Goal: Task Accomplishment & Management: Manage account settings

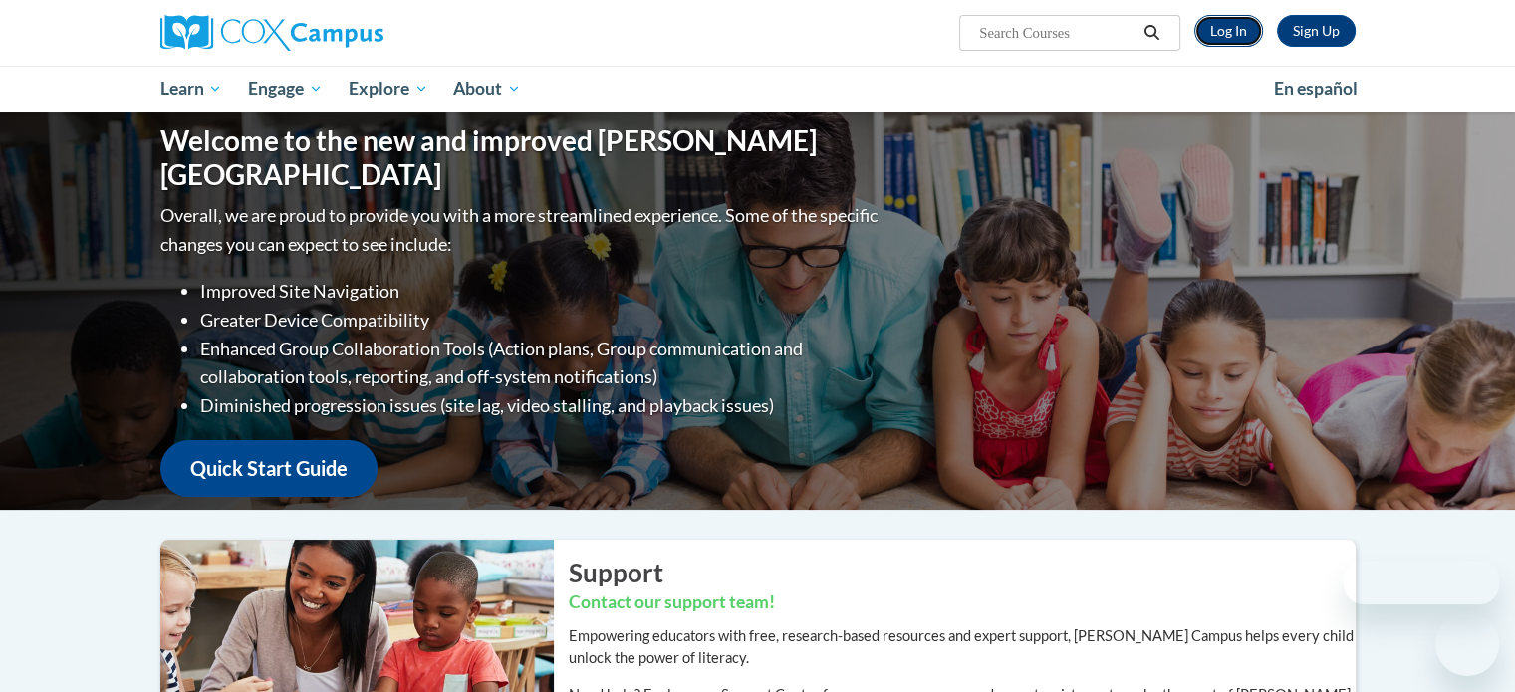
click at [1214, 21] on link "Log In" at bounding box center [1228, 31] width 69 height 32
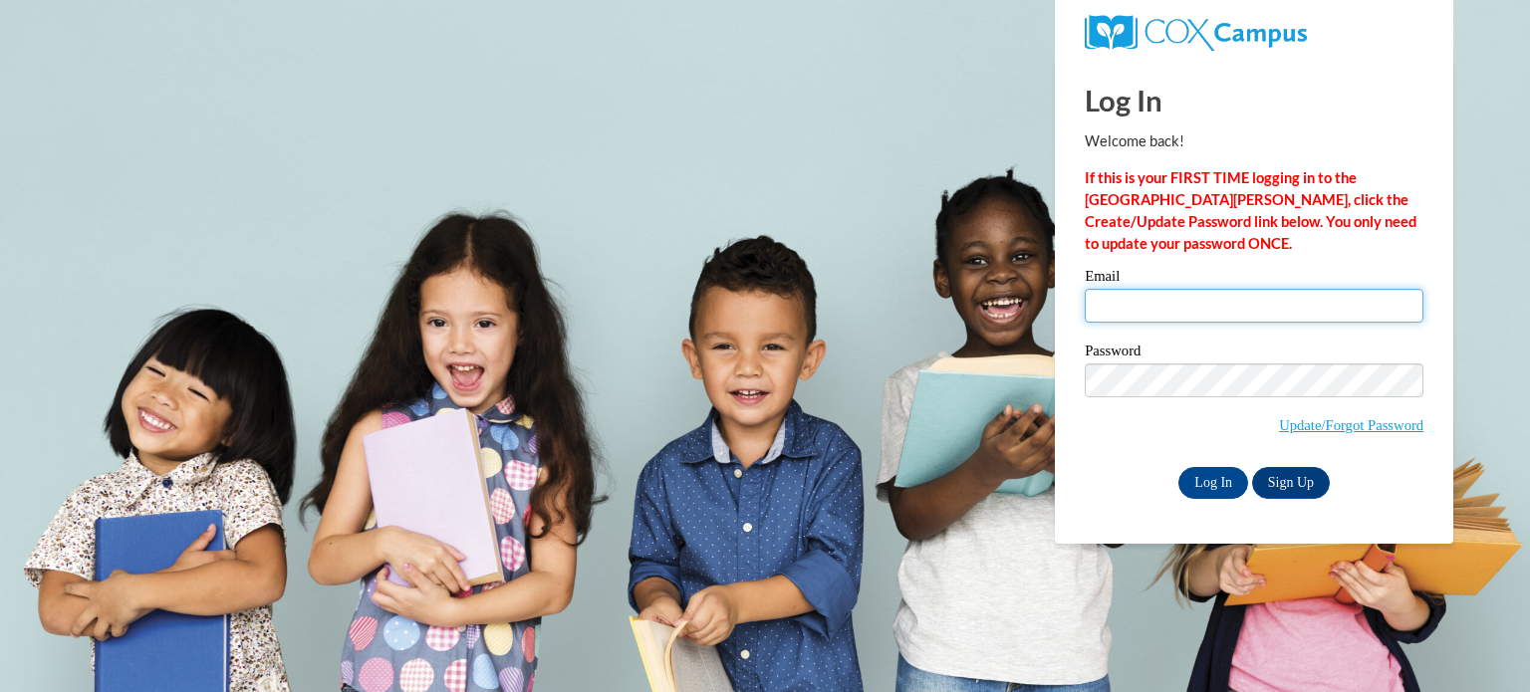
click at [1146, 306] on input "Email" at bounding box center [1253, 306] width 339 height 34
type input "[EMAIL_ADDRESS][DOMAIN_NAME]"
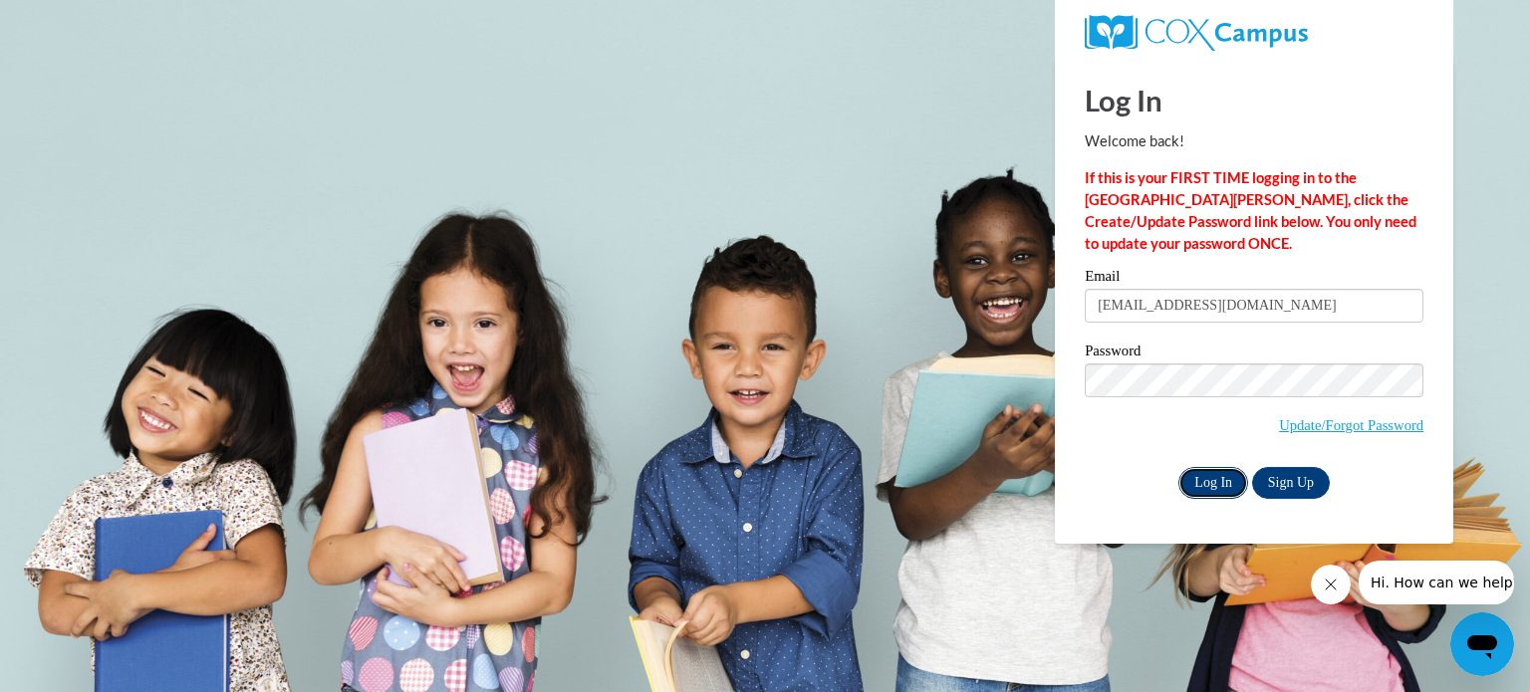
click at [1207, 477] on input "Log In" at bounding box center [1213, 483] width 70 height 32
